Goal: Transaction & Acquisition: Purchase product/service

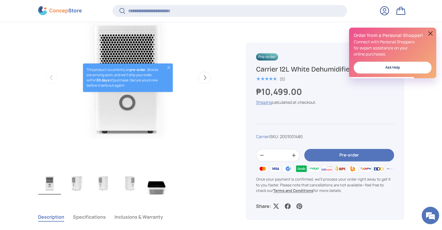
click at [81, 190] on img "Gallery Viewer" at bounding box center [76, 182] width 23 height 23
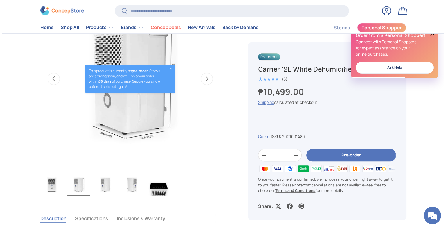
scroll to position [203, 0]
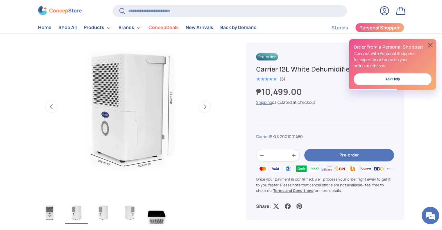
click at [167, 96] on button "Close" at bounding box center [168, 96] width 5 height 5
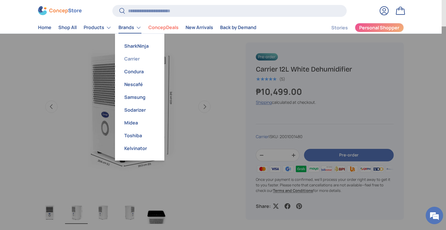
click at [134, 57] on link "Carrier" at bounding box center [139, 58] width 42 height 13
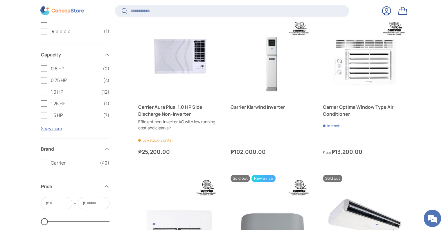
scroll to position [608, 0]
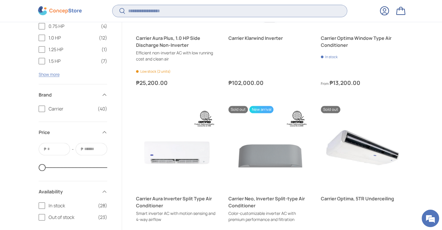
click at [160, 12] on input "Search" at bounding box center [229, 11] width 234 height 12
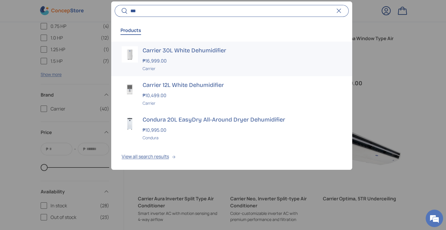
type input "***"
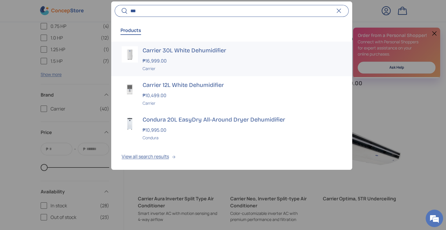
click at [168, 53] on h3 "Carrier 30L White Dehumidifier" at bounding box center [242, 50] width 199 height 8
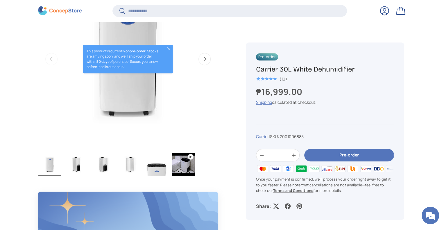
scroll to position [260, 0]
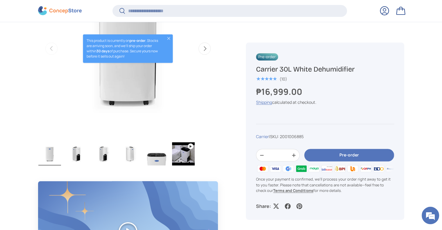
click at [99, 159] on img "Gallery Viewer" at bounding box center [103, 153] width 23 height 23
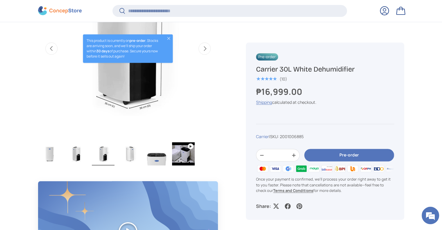
click at [170, 39] on button "Close" at bounding box center [168, 38] width 5 height 5
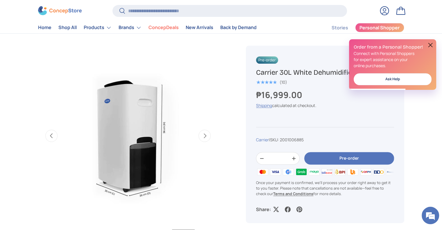
scroll to position [0, 0]
